Goal: Find specific page/section

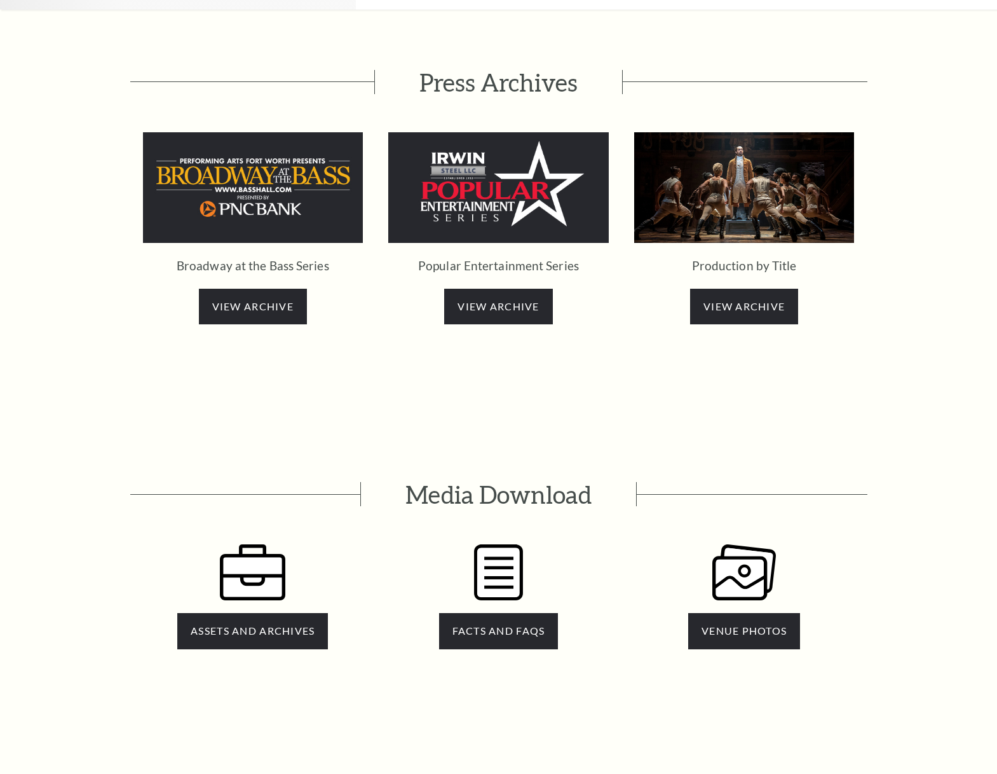
scroll to position [2349, 0]
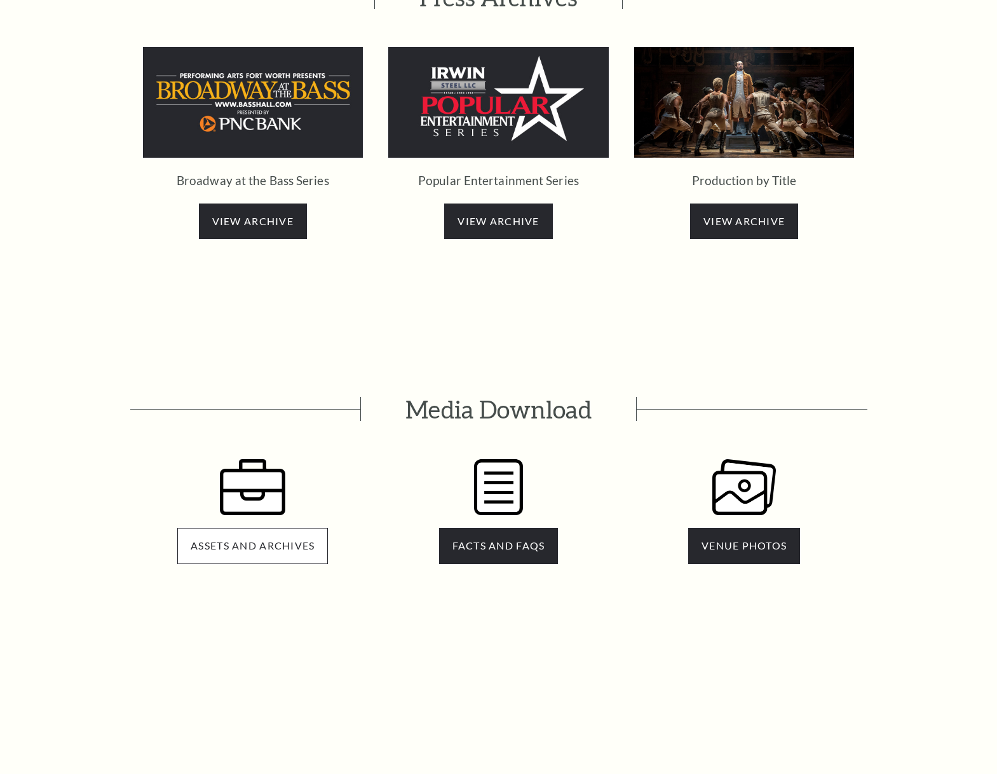
click at [246, 539] on span "ASSETS AND ARCHIVES" at bounding box center [253, 545] width 124 height 12
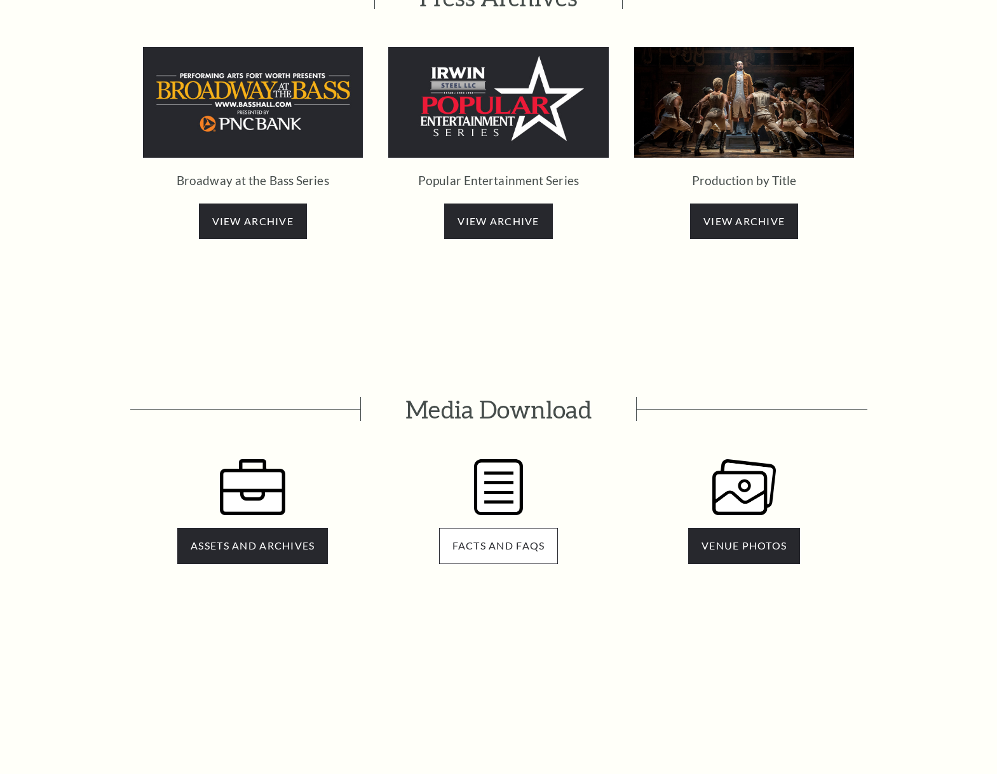
click at [504, 528] on link "FACTS AND FAQS" at bounding box center [499, 546] width 120 height 36
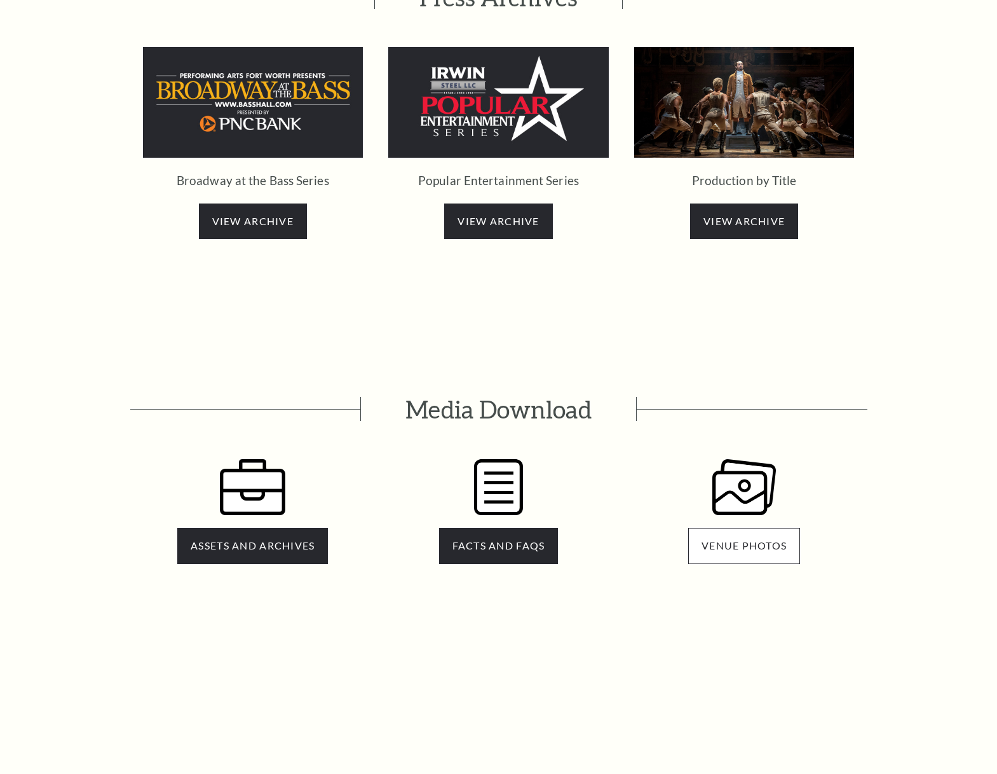
click at [735, 539] on span "VENUE PHOTOS" at bounding box center [744, 545] width 85 height 12
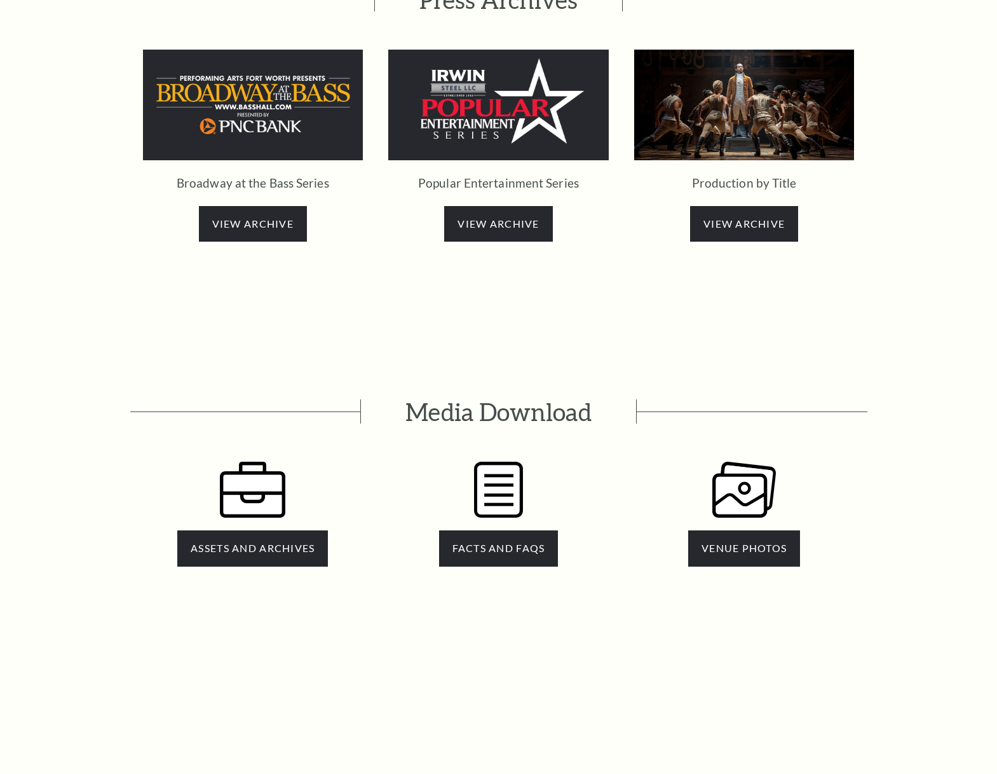
scroll to position [1955, 0]
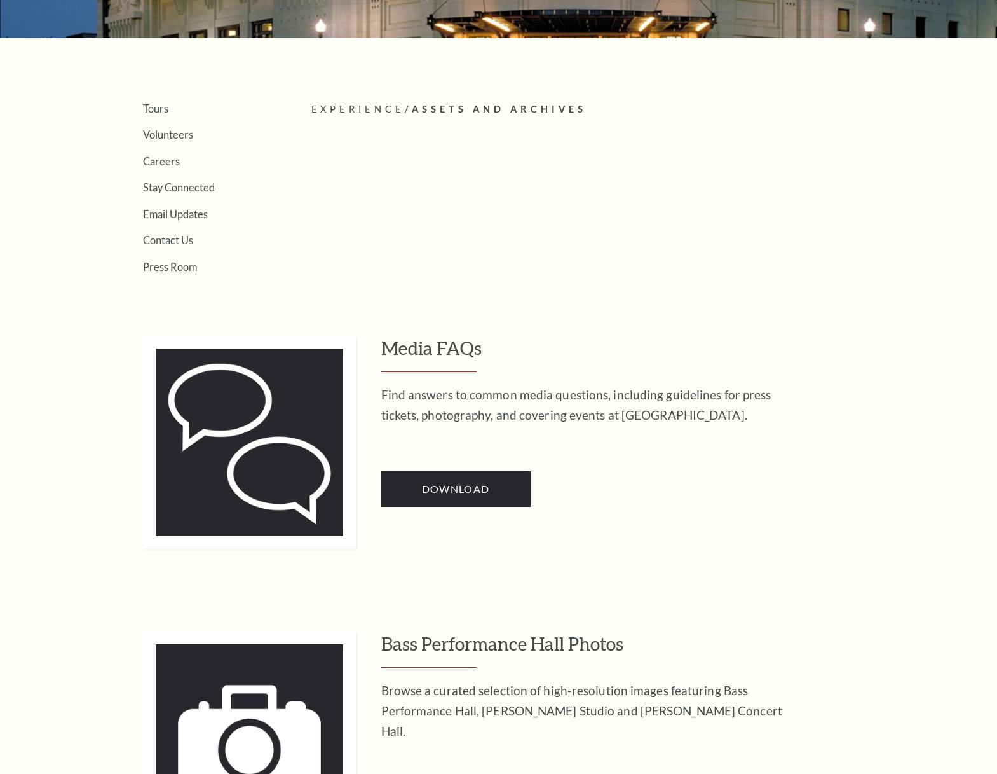
scroll to position [11, 0]
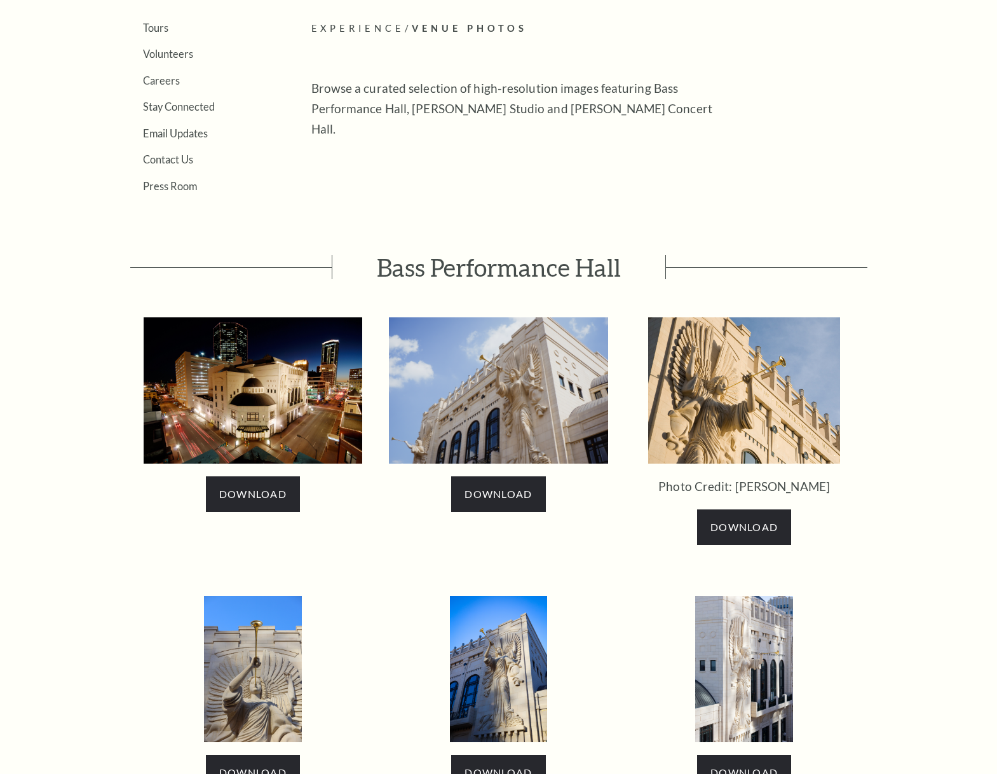
scroll to position [91, 0]
